Goal: Information Seeking & Learning: Find specific page/section

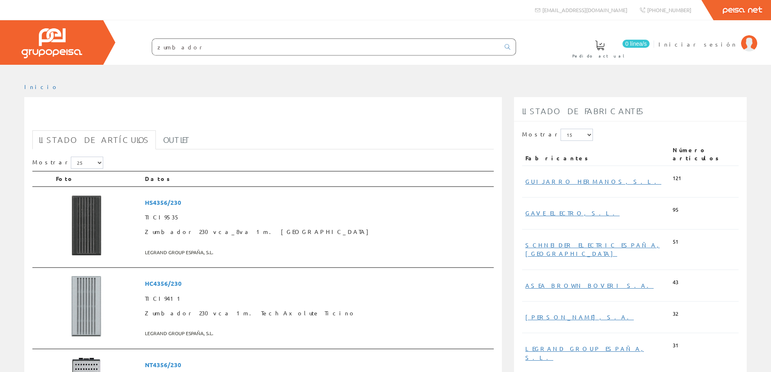
drag, startPoint x: 190, startPoint y: 43, endPoint x: 85, endPoint y: 40, distance: 104.8
click at [97, 34] on div "0 línea/s Pedido actual Iniciar sesión" at bounding box center [385, 42] width 771 height 45
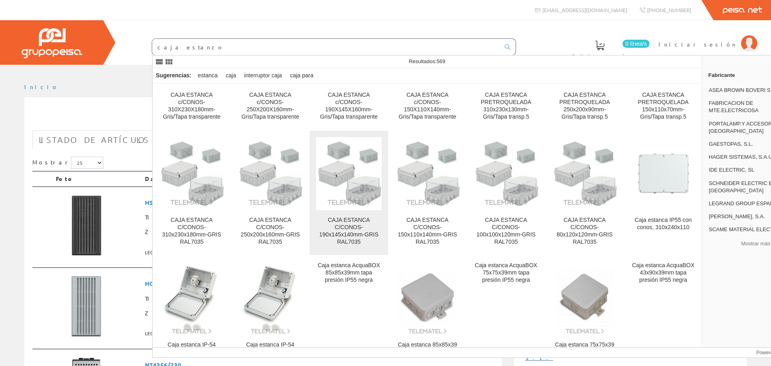
scroll to position [1538, 0]
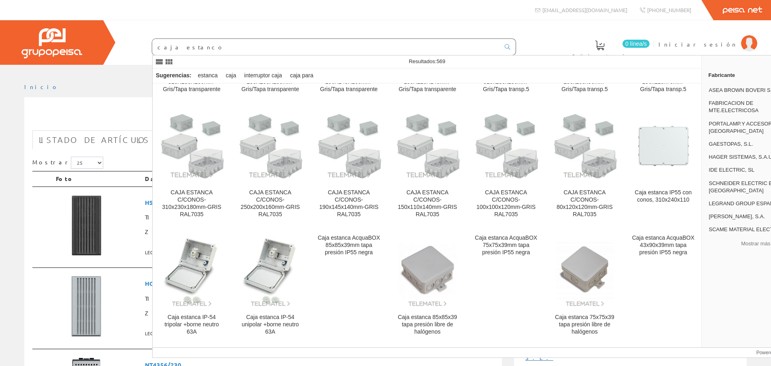
type input "caja estanco"
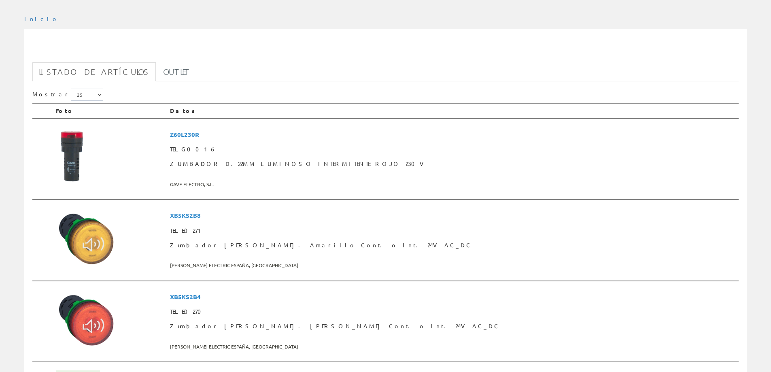
scroll to position [81, 0]
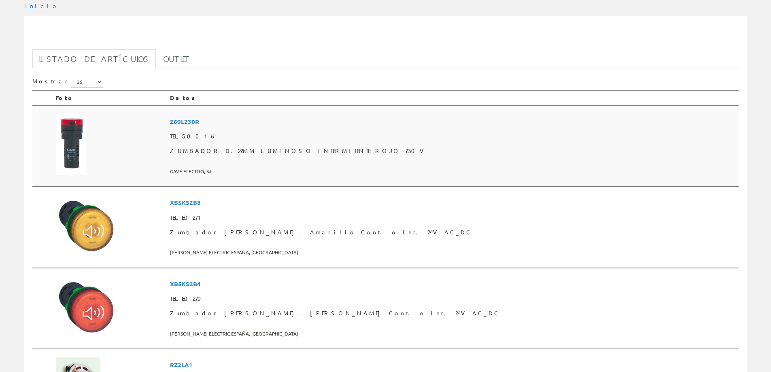
click at [266, 120] on span "Z60L230R" at bounding box center [452, 121] width 565 height 15
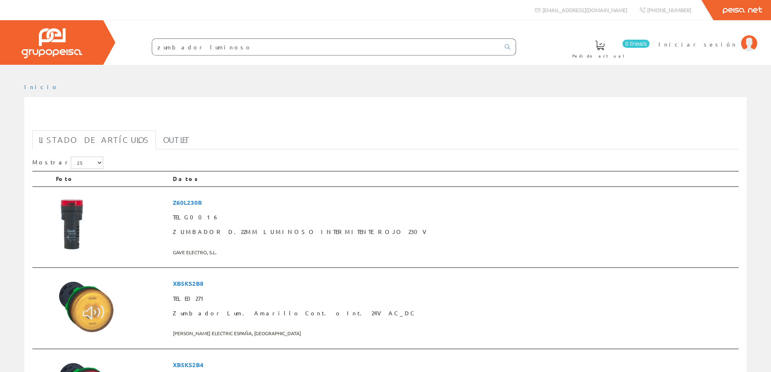
drag, startPoint x: 221, startPoint y: 48, endPoint x: 61, endPoint y: 21, distance: 161.6
click at [61, 21] on div "0 línea/s Pedido actual Iniciar sesión" at bounding box center [385, 42] width 771 height 45
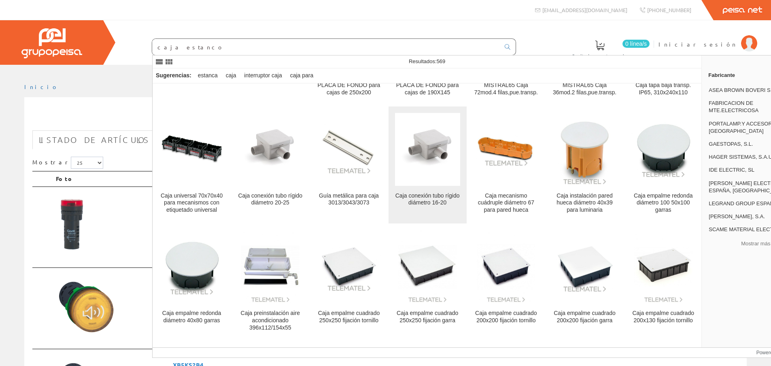
scroll to position [5058, 0]
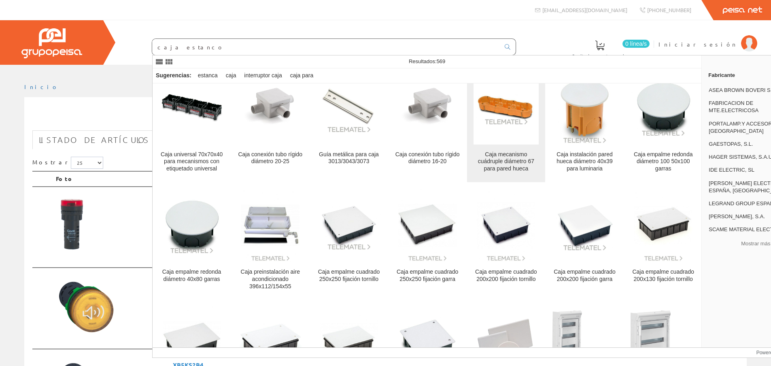
type input "caja estanco"
click at [506, 111] on figure at bounding box center [505, 108] width 65 height 73
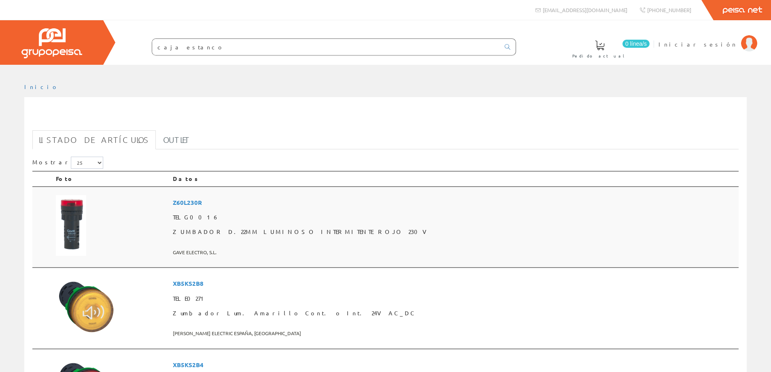
click at [71, 213] on img at bounding box center [71, 225] width 30 height 61
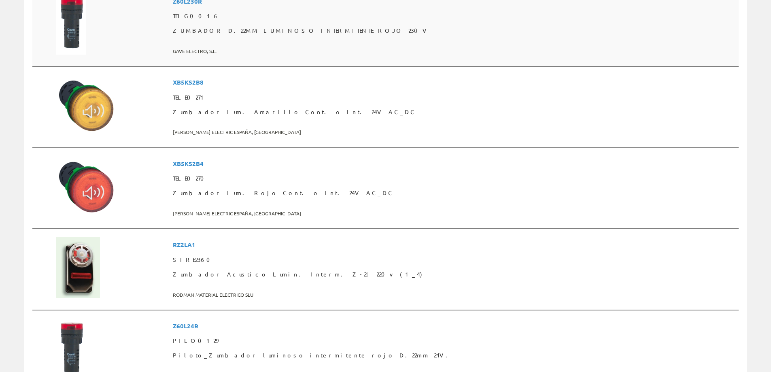
scroll to position [202, 0]
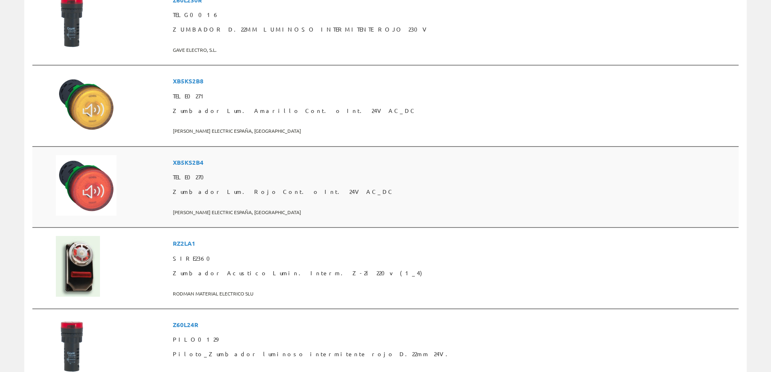
click at [260, 163] on span "XB5KS2B4" at bounding box center [454, 162] width 562 height 15
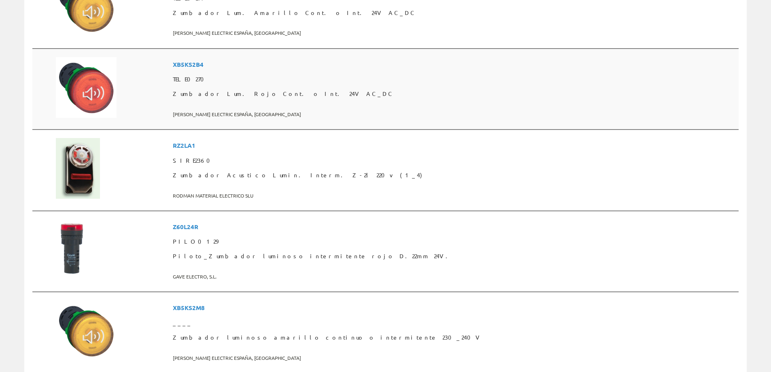
scroll to position [324, 0]
